Goal: Obtain resource: Obtain resource

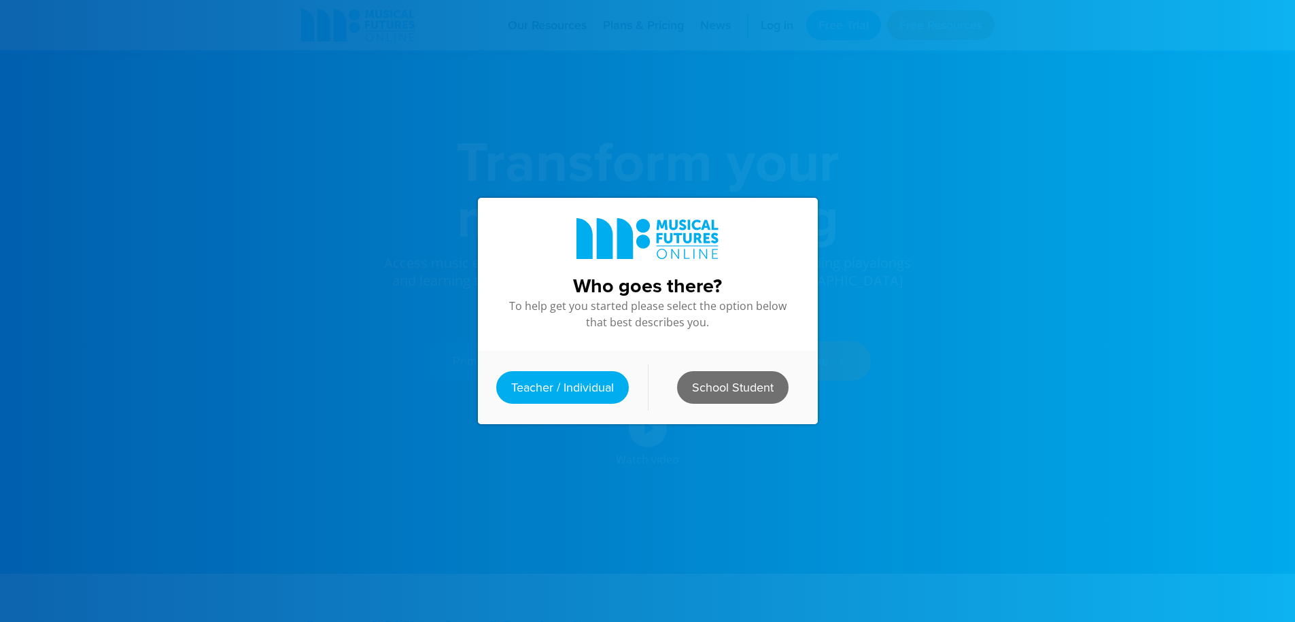
click at [699, 374] on link "School Student" at bounding box center [732, 387] width 111 height 33
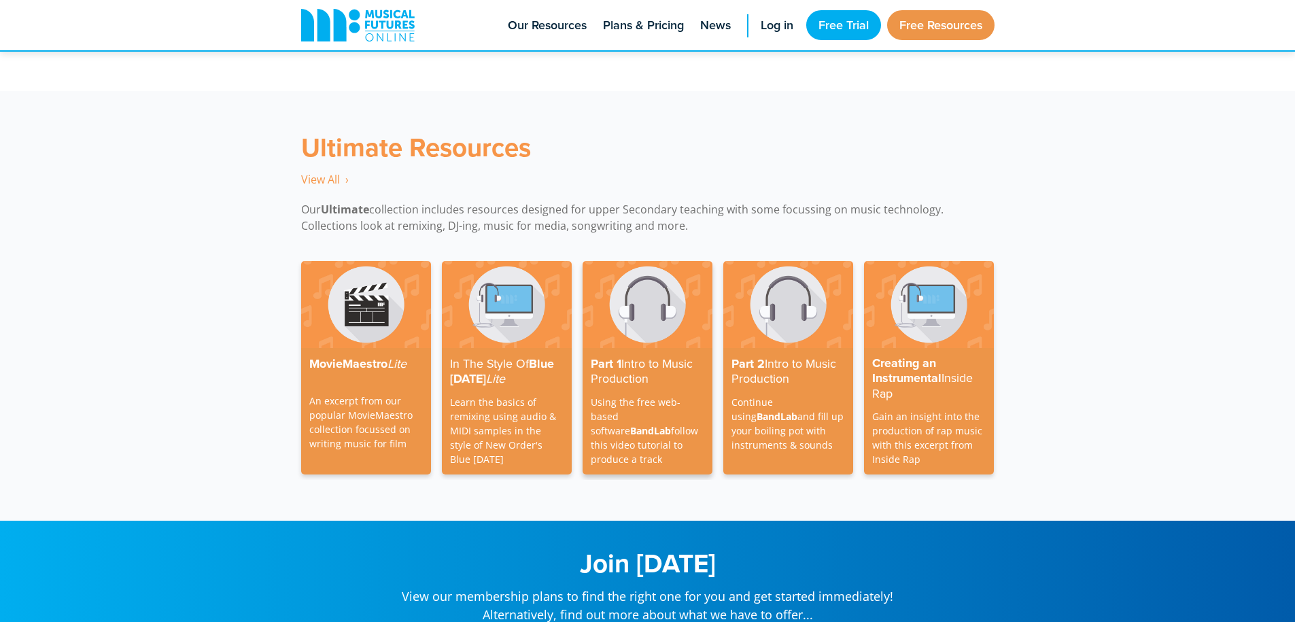
scroll to position [3875, 0]
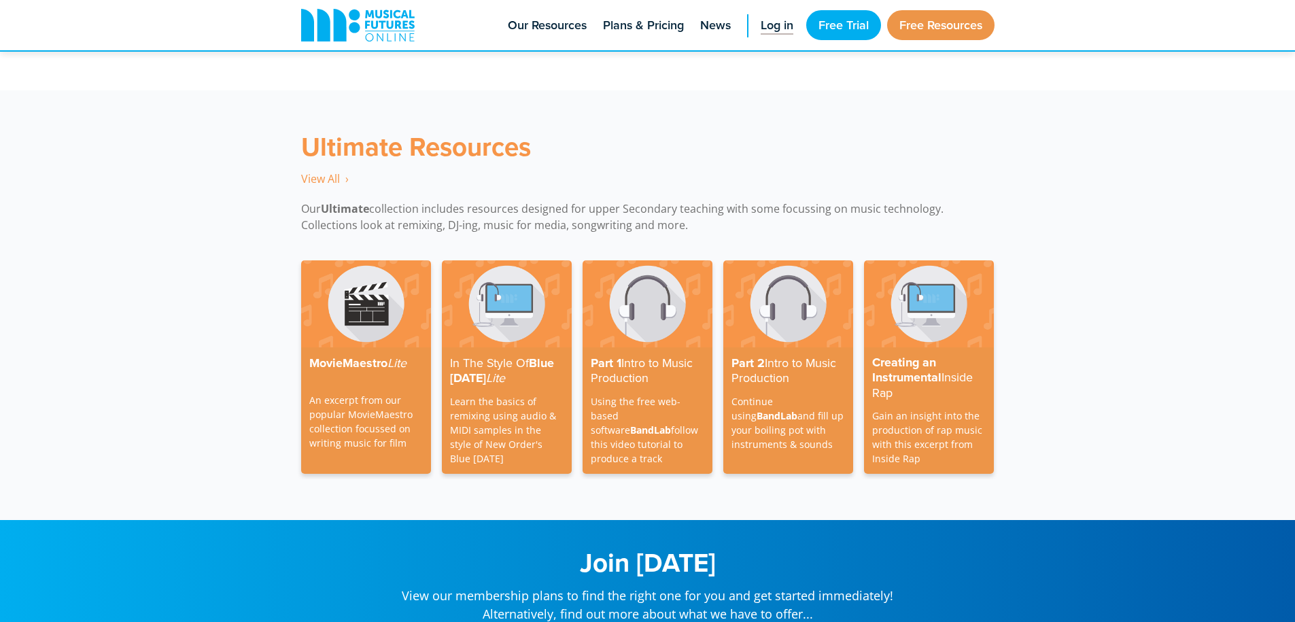
click at [761, 31] on span "Log in" at bounding box center [777, 25] width 33 height 18
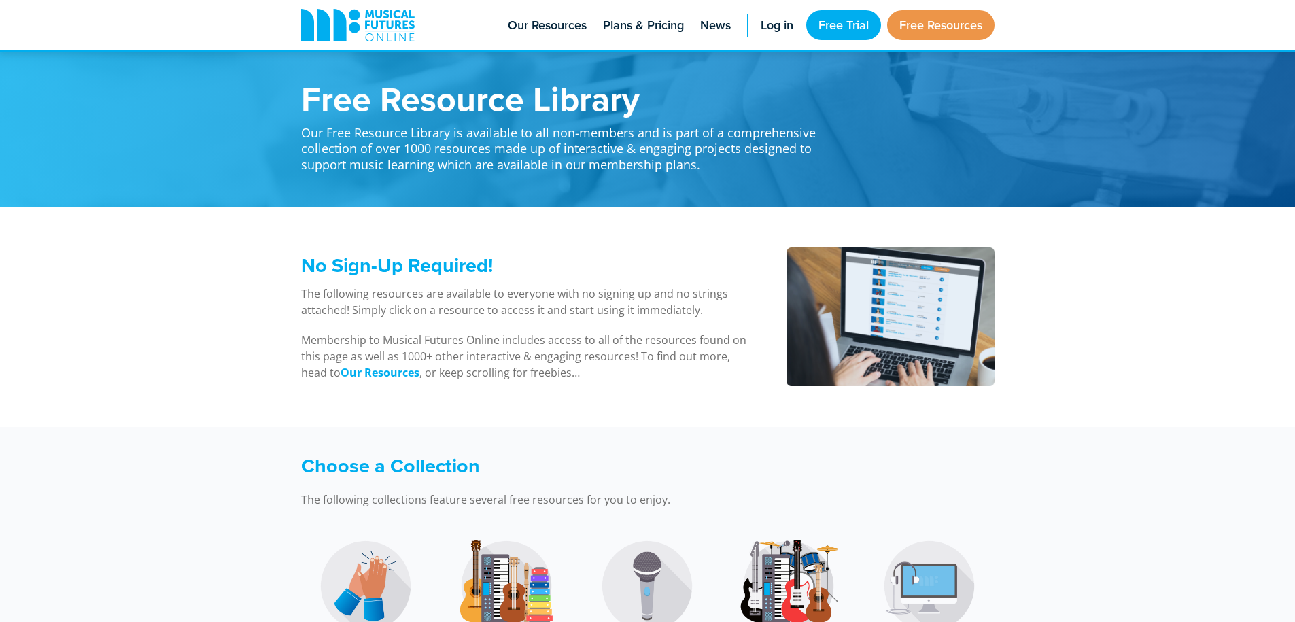
scroll to position [3875, 0]
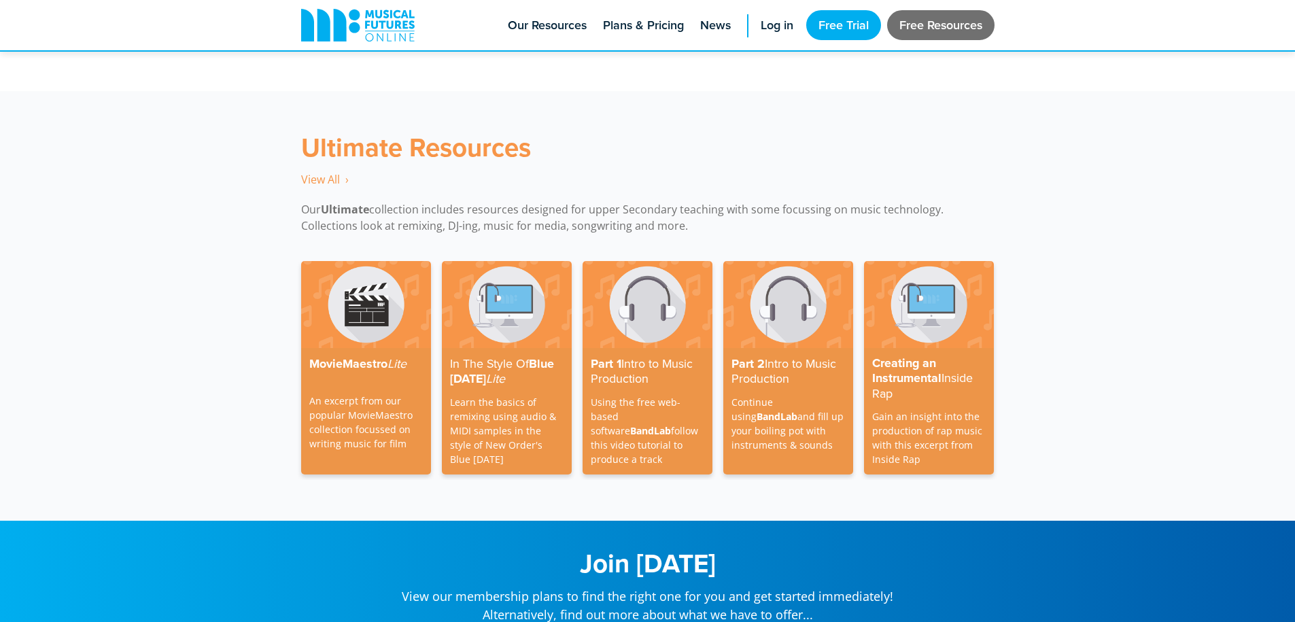
click at [937, 27] on link "Free Resources" at bounding box center [940, 25] width 107 height 30
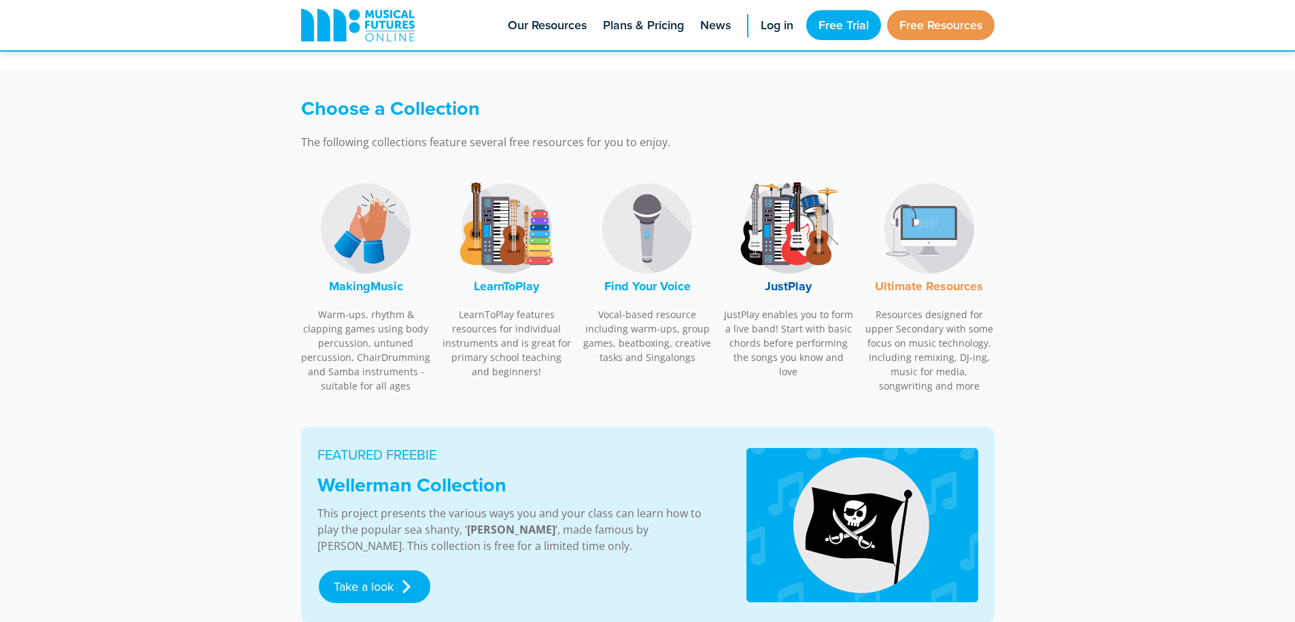
scroll to position [408, 0]
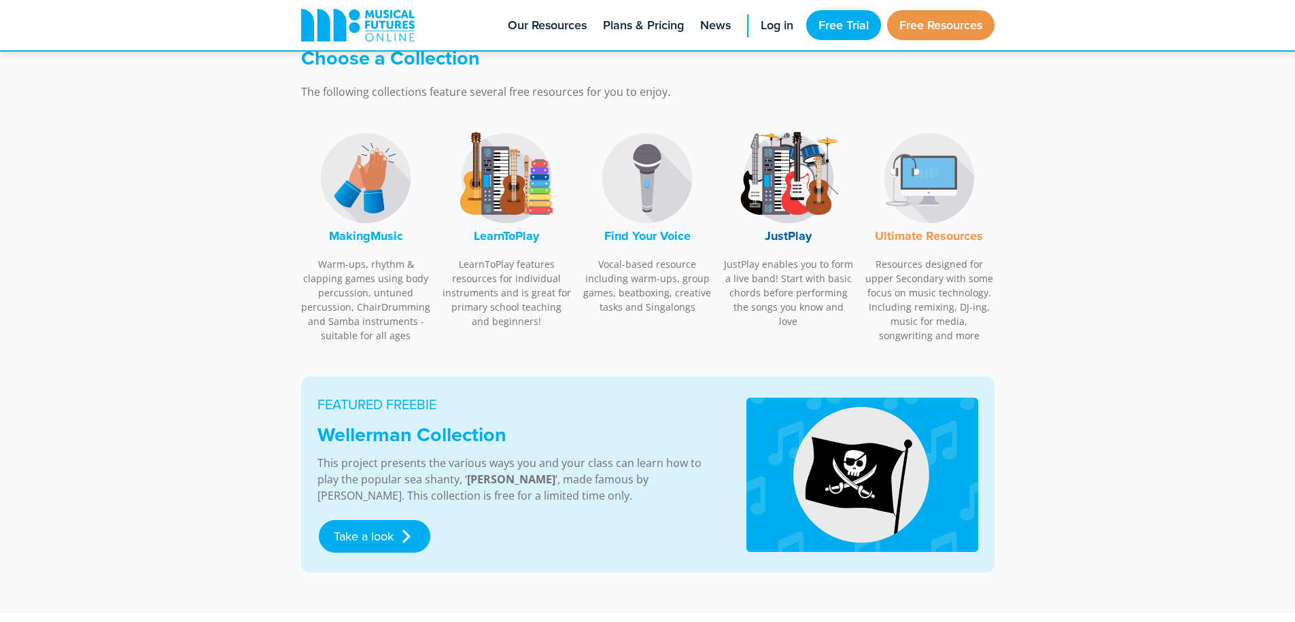
click at [516, 190] on img at bounding box center [506, 178] width 102 height 102
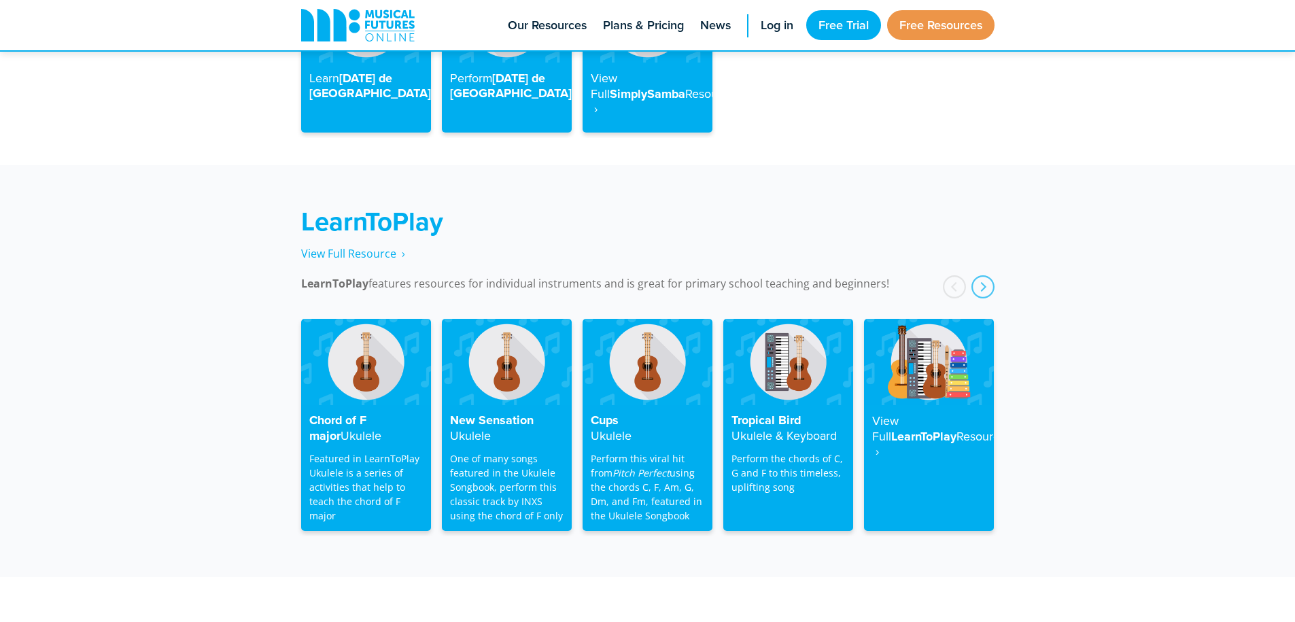
scroll to position [2050, 0]
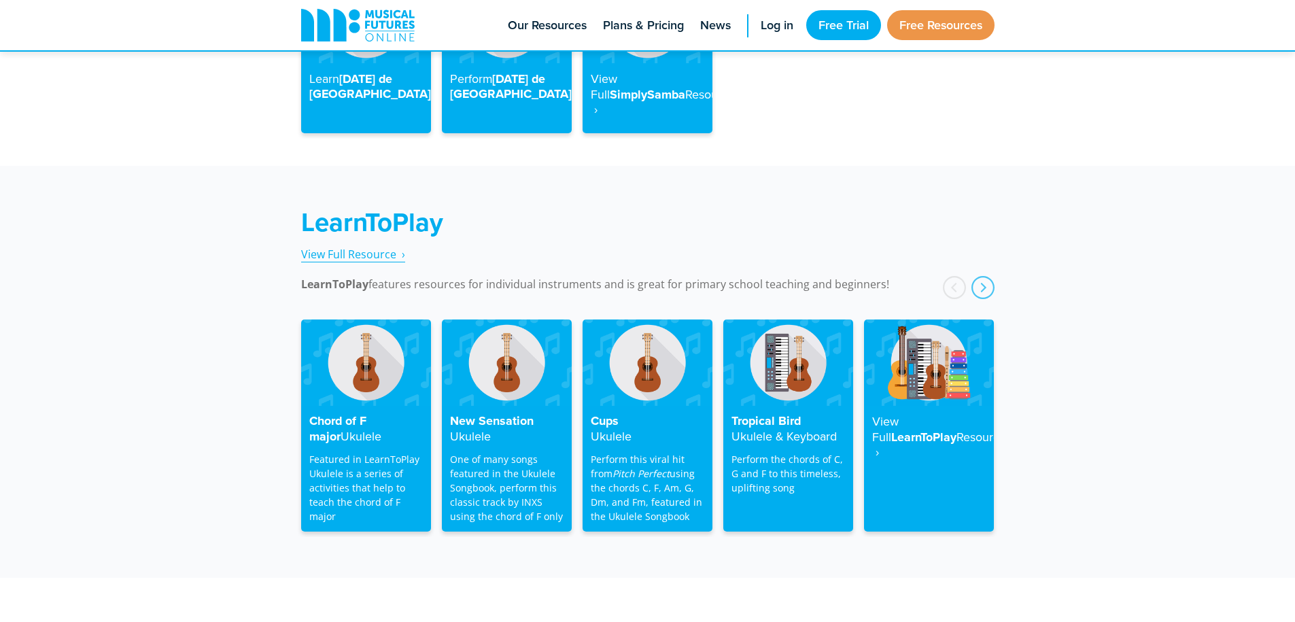
click at [362, 247] on span "View Full Resource‎‏‏‎ ‎ ›" at bounding box center [353, 254] width 104 height 15
